Goal: Navigation & Orientation: Find specific page/section

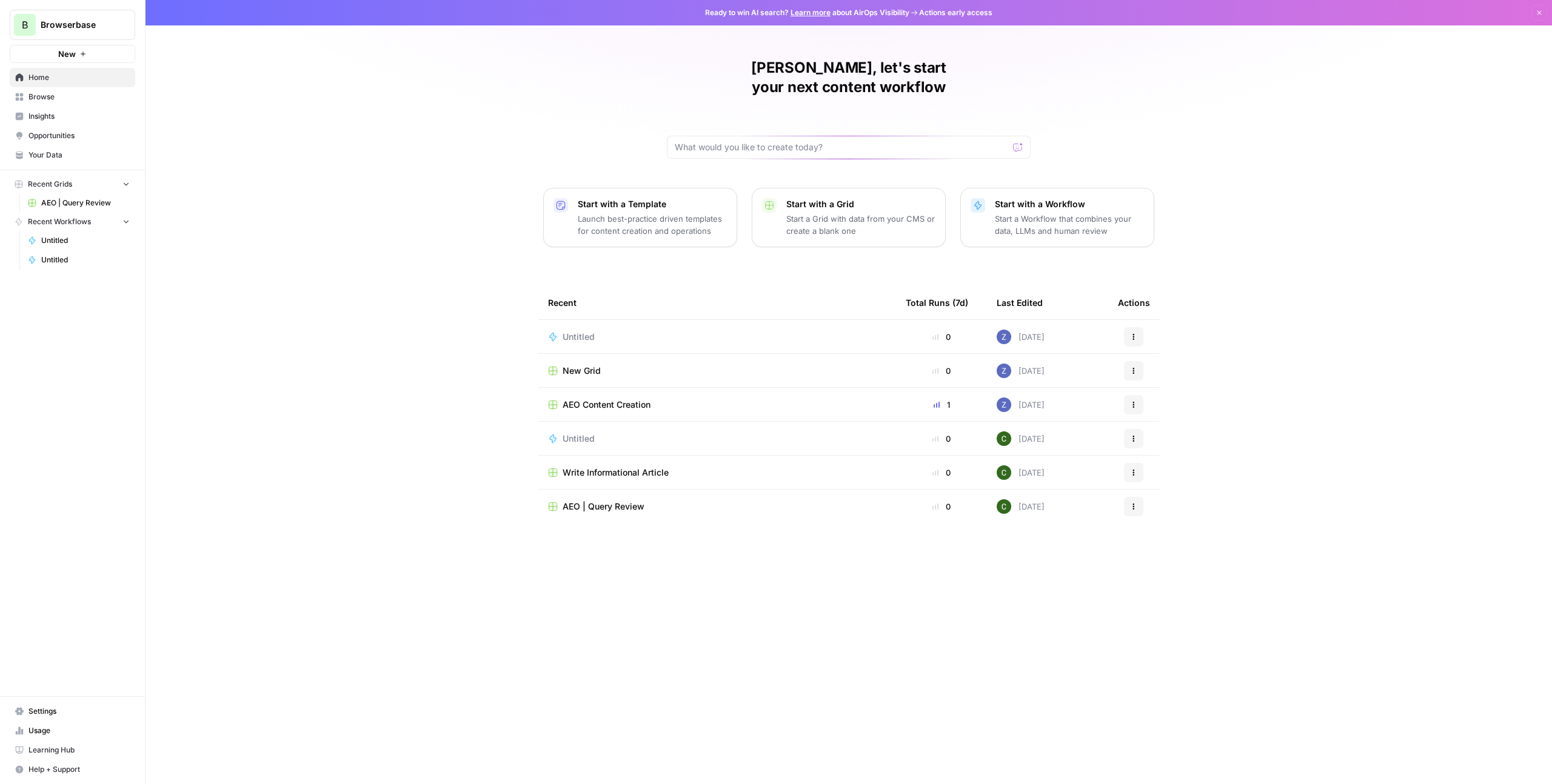
click at [127, 32] on button "B Browserbase" at bounding box center [72, 25] width 126 height 30
click at [108, 115] on span "AirOps October Cohort" at bounding box center [117, 110] width 160 height 12
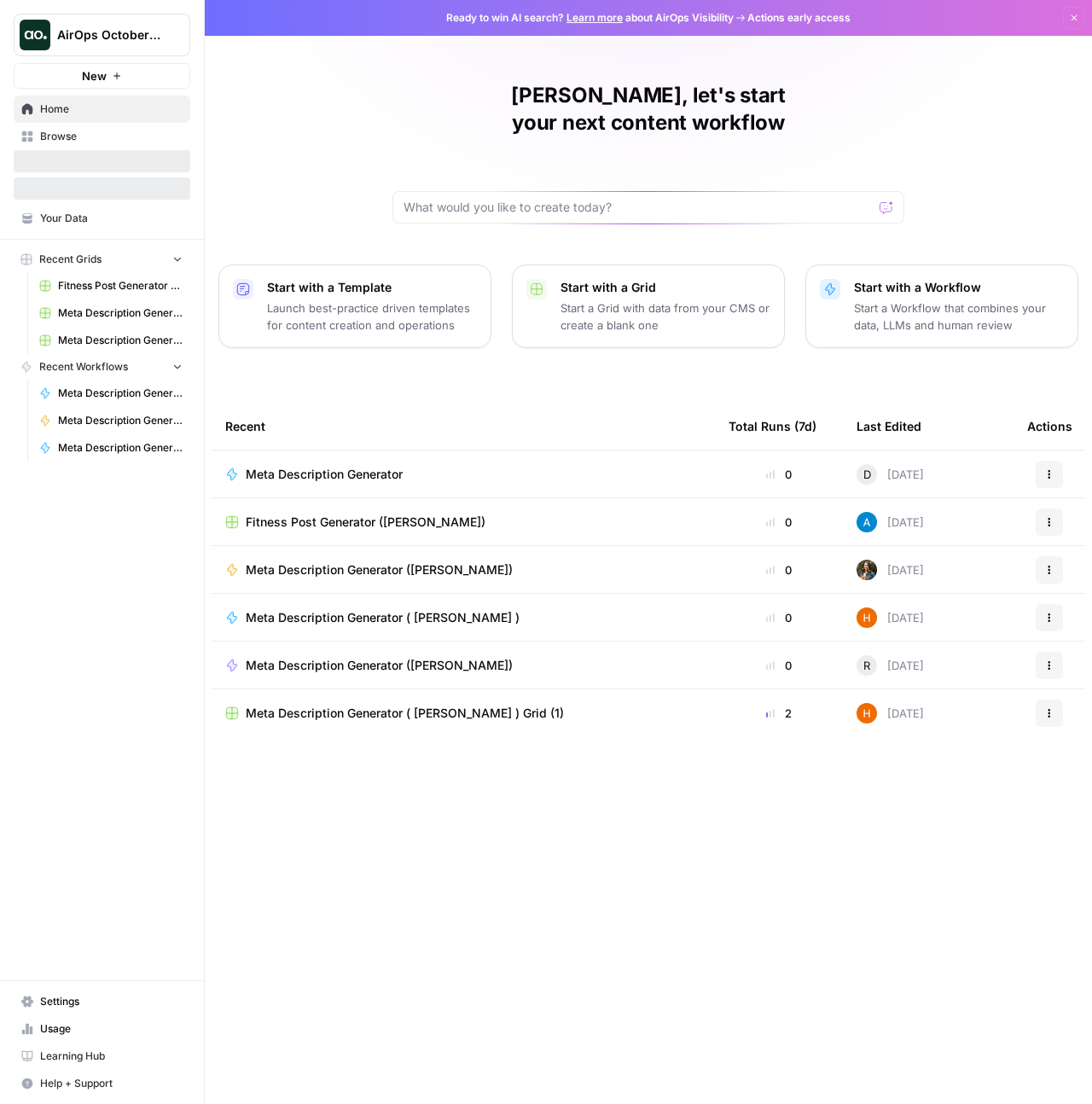
click at [70, 138] on span "Browse" at bounding box center [112, 136] width 143 height 15
